Goal: Task Accomplishment & Management: Use online tool/utility

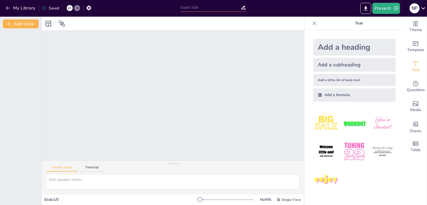
click at [118, 12] on div "My Library Saved" at bounding box center [89, 8] width 178 height 10
click at [354, 49] on div "Add a heading" at bounding box center [354, 47] width 82 height 17
click at [20, 8] on button "My Library" at bounding box center [21, 8] width 34 height 9
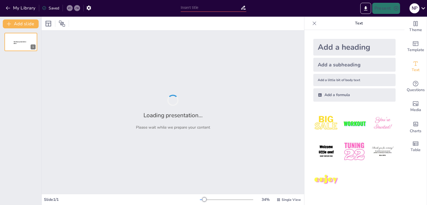
type input "Construyendo Juntos: Compromiso y Liderazgo en Ogus"
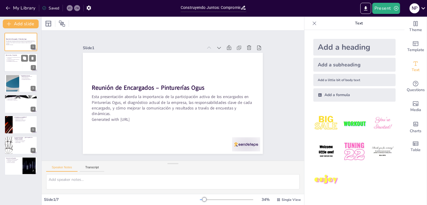
click at [12, 67] on div at bounding box center [20, 62] width 33 height 19
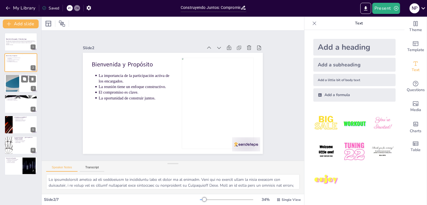
click at [20, 83] on div at bounding box center [20, 83] width 33 height 19
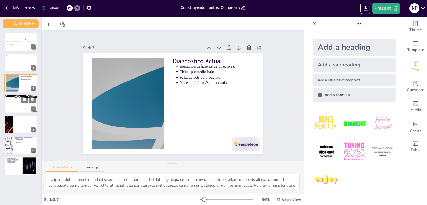
click at [19, 107] on div at bounding box center [20, 104] width 33 height 19
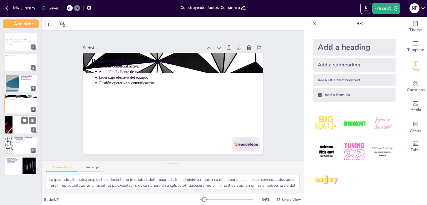
click at [19, 122] on div at bounding box center [20, 124] width 33 height 19
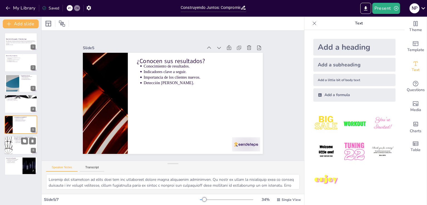
click at [19, 142] on p "Mejora continua." at bounding box center [26, 142] width 21 height 1
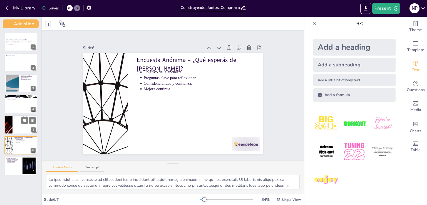
click at [12, 122] on div at bounding box center [8, 124] width 33 height 19
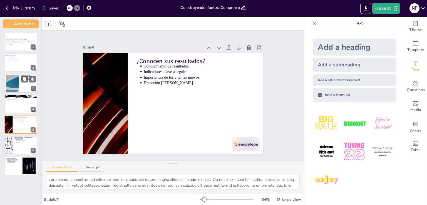
click at [12, 83] on div at bounding box center [12, 83] width 30 height 17
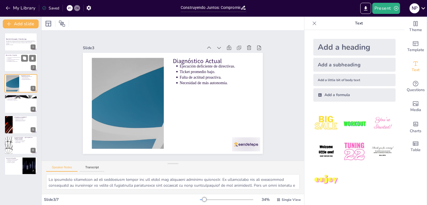
click at [16, 66] on div at bounding box center [20, 62] width 33 height 19
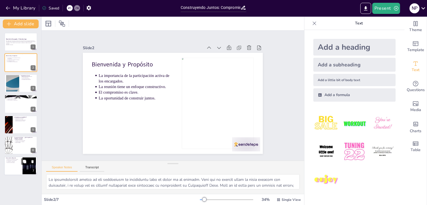
click at [21, 165] on div at bounding box center [28, 161] width 15 height 7
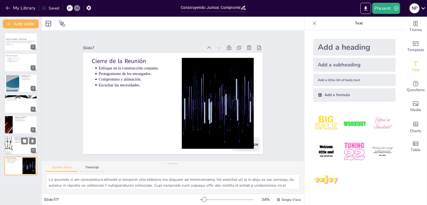
click at [17, 141] on p "Confidencialidad y confianza." at bounding box center [26, 141] width 21 height 1
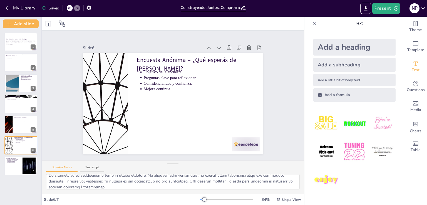
scroll to position [59, 0]
click at [11, 120] on div at bounding box center [8, 124] width 33 height 19
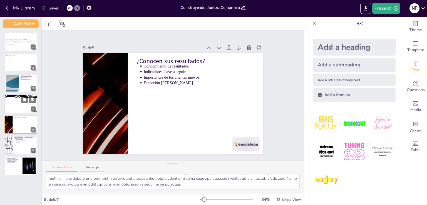
click at [16, 106] on div at bounding box center [20, 104] width 33 height 19
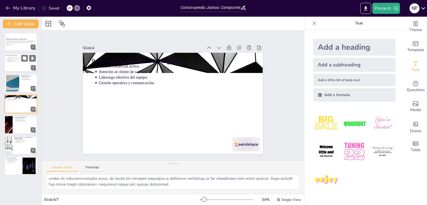
click at [17, 66] on div at bounding box center [20, 62] width 33 height 19
type textarea "La participación activa de los encargados es fundamental para el éxito de la em…"
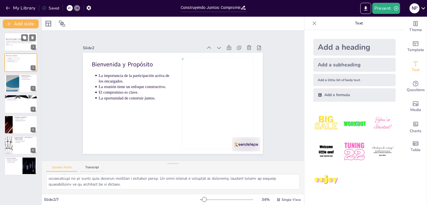
click at [20, 42] on p "Esta presentación aborda la importancia de la participación activa de los encar…" at bounding box center [21, 42] width 30 height 4
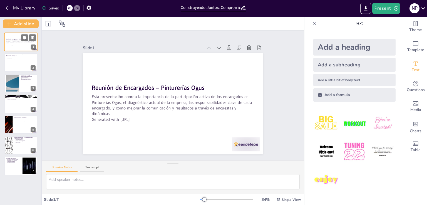
scroll to position [0, 0]
click at [333, 47] on div "Add a heading" at bounding box center [354, 47] width 82 height 17
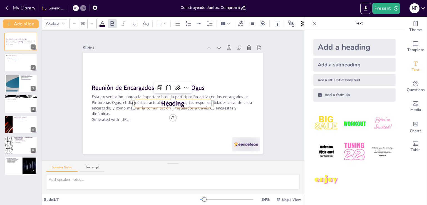
click at [333, 47] on div "Add a heading" at bounding box center [354, 47] width 82 height 17
type input "68"
click at [168, 84] on icon at bounding box center [172, 86] width 9 height 9
click at [163, 101] on span "Heading" at bounding box center [170, 102] width 24 height 15
click at [166, 86] on icon at bounding box center [169, 87] width 7 height 7
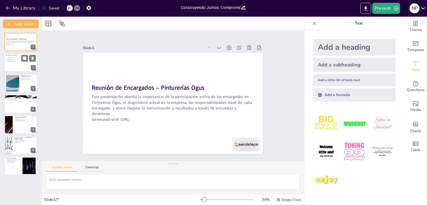
click at [25, 65] on div at bounding box center [29, 62] width 13 height 17
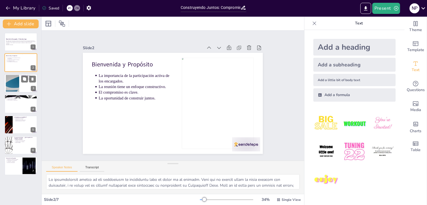
click at [25, 83] on div at bounding box center [20, 83] width 33 height 19
type textarea "La ejecución deficiente de las directivas indica que hay áreas que requieren at…"
